Goal: Find specific page/section: Find specific page/section

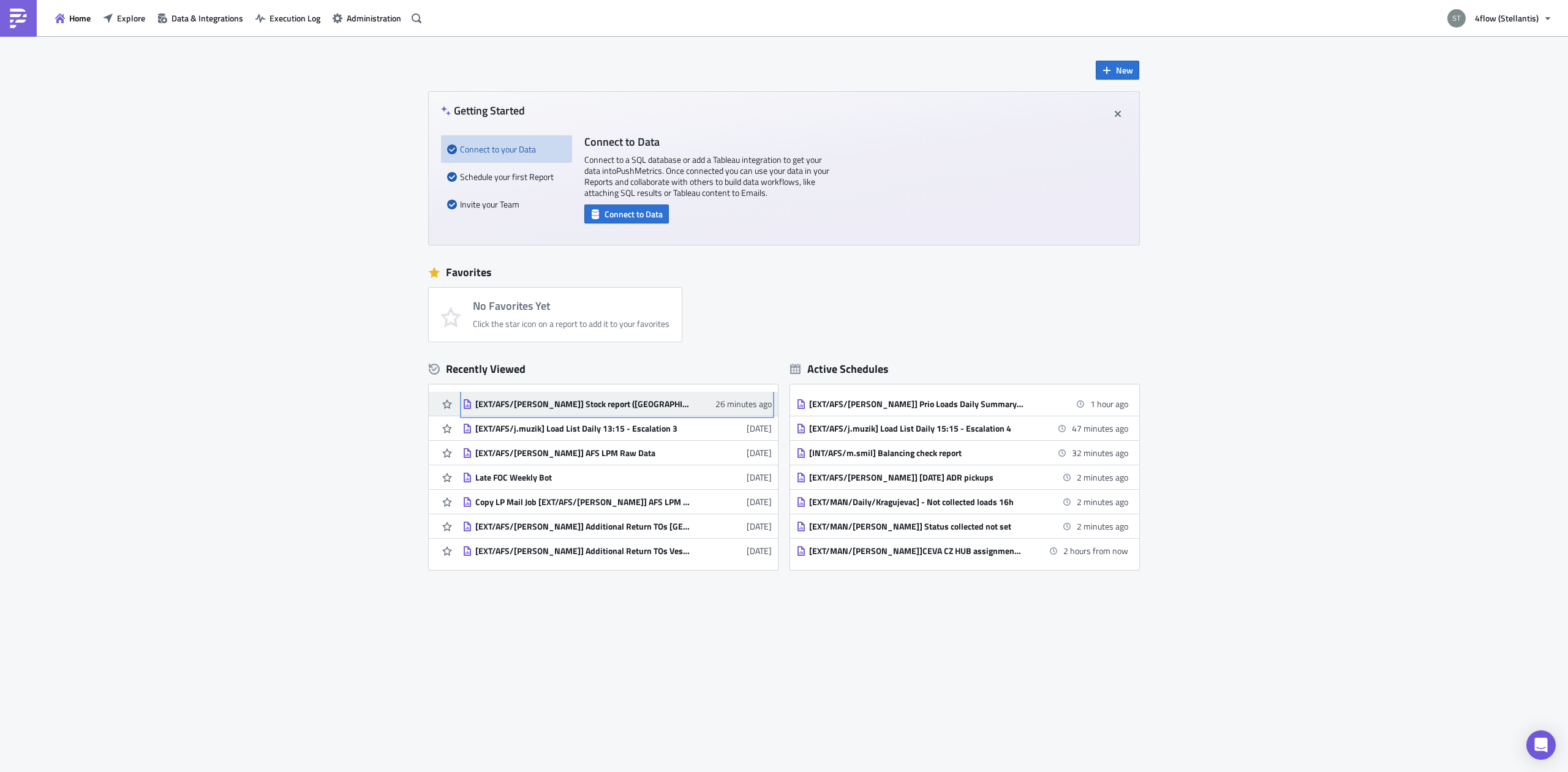
click at [602, 400] on div "[EXT/AFS/[PERSON_NAME]] Stock report ([GEOGRAPHIC_DATA] hubs)" at bounding box center [582, 404] width 214 height 11
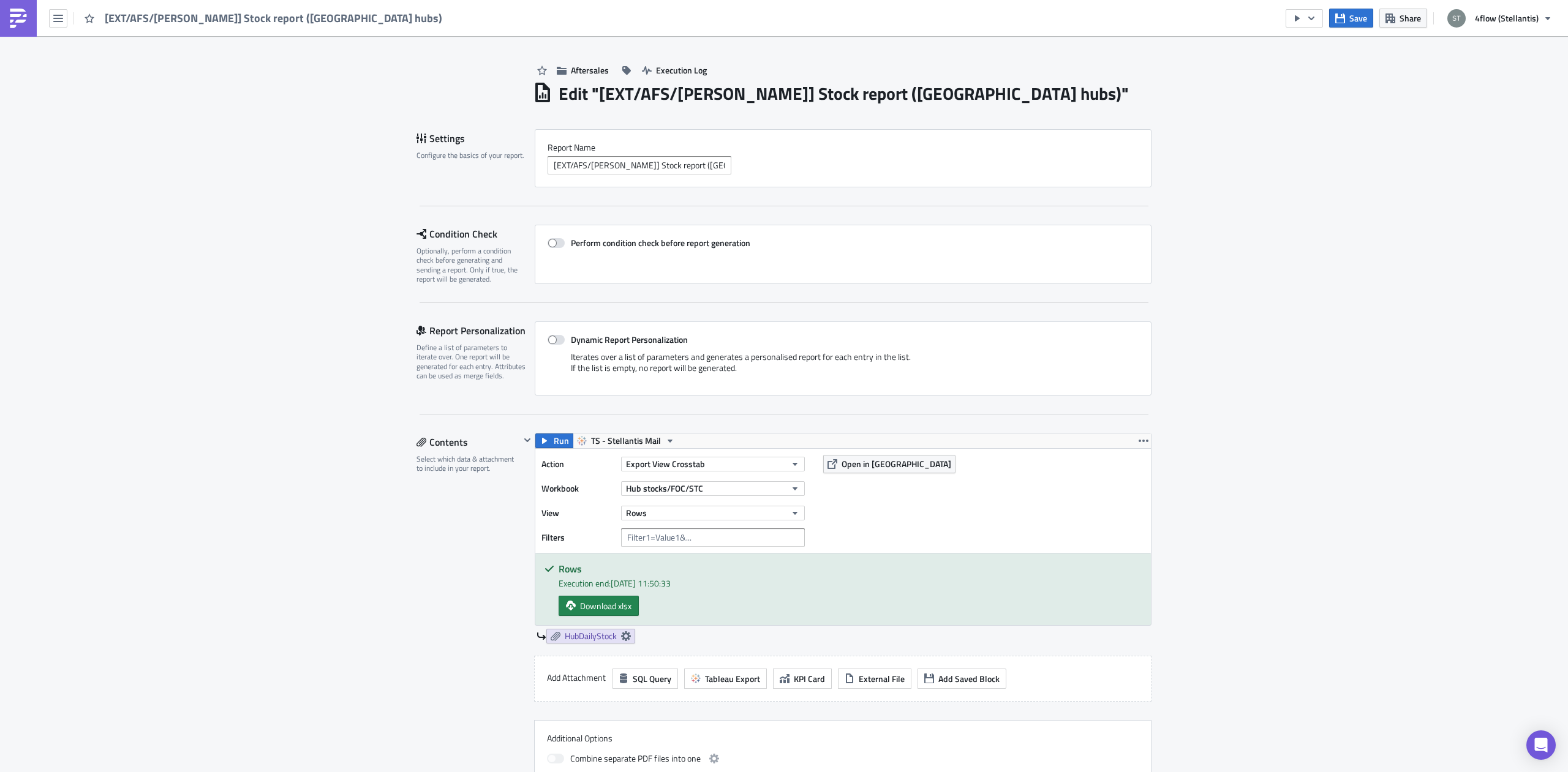
scroll to position [308, 0]
click at [50, 20] on button "button" at bounding box center [58, 18] width 18 height 18
click at [90, 68] on div "Home" at bounding box center [111, 68] width 82 height 12
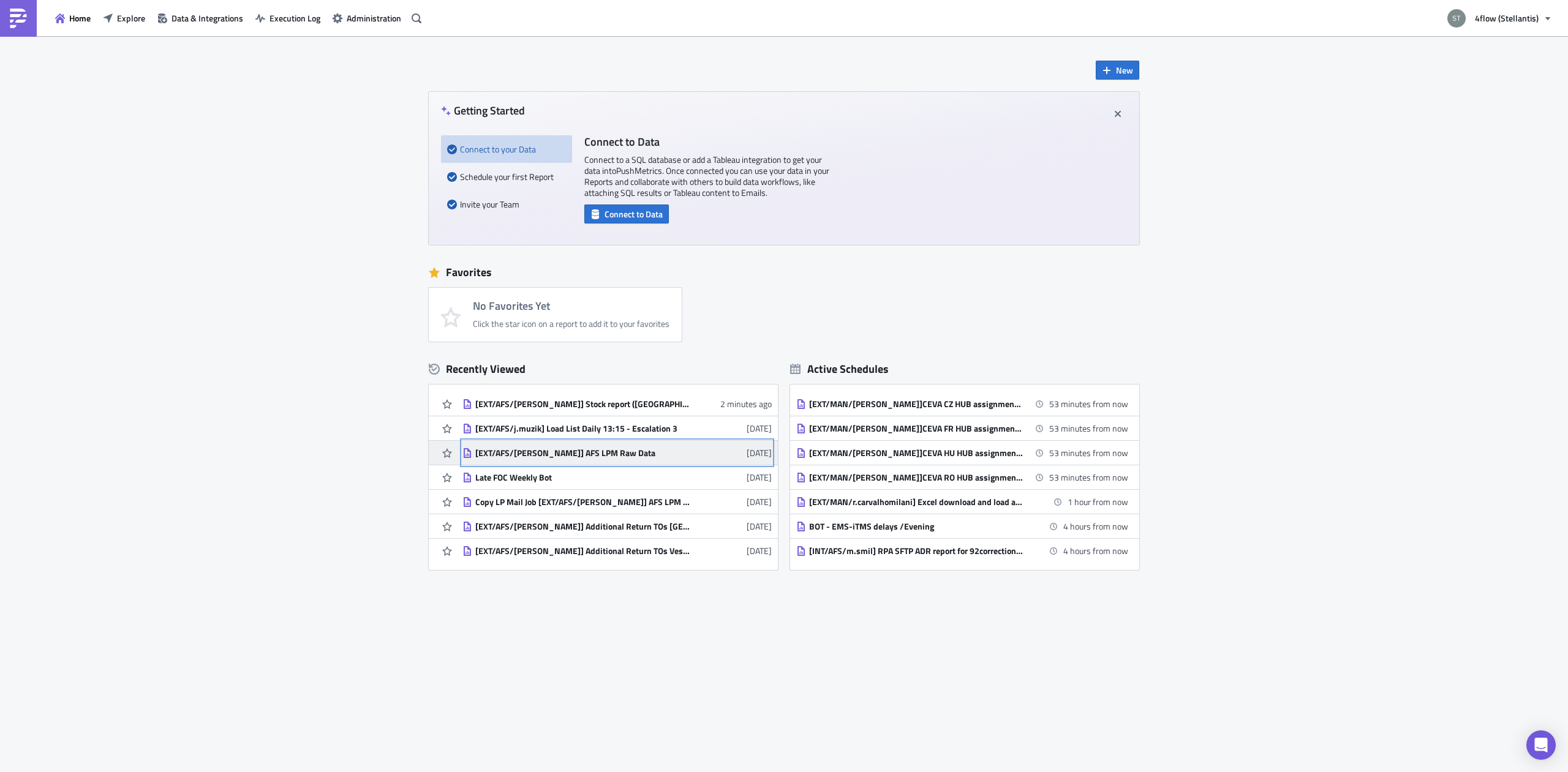
click at [588, 454] on div "[EXT/AFS/[PERSON_NAME]] AFS LPM Raw Data" at bounding box center [582, 453] width 214 height 11
